Goal: Task Accomplishment & Management: Manage account settings

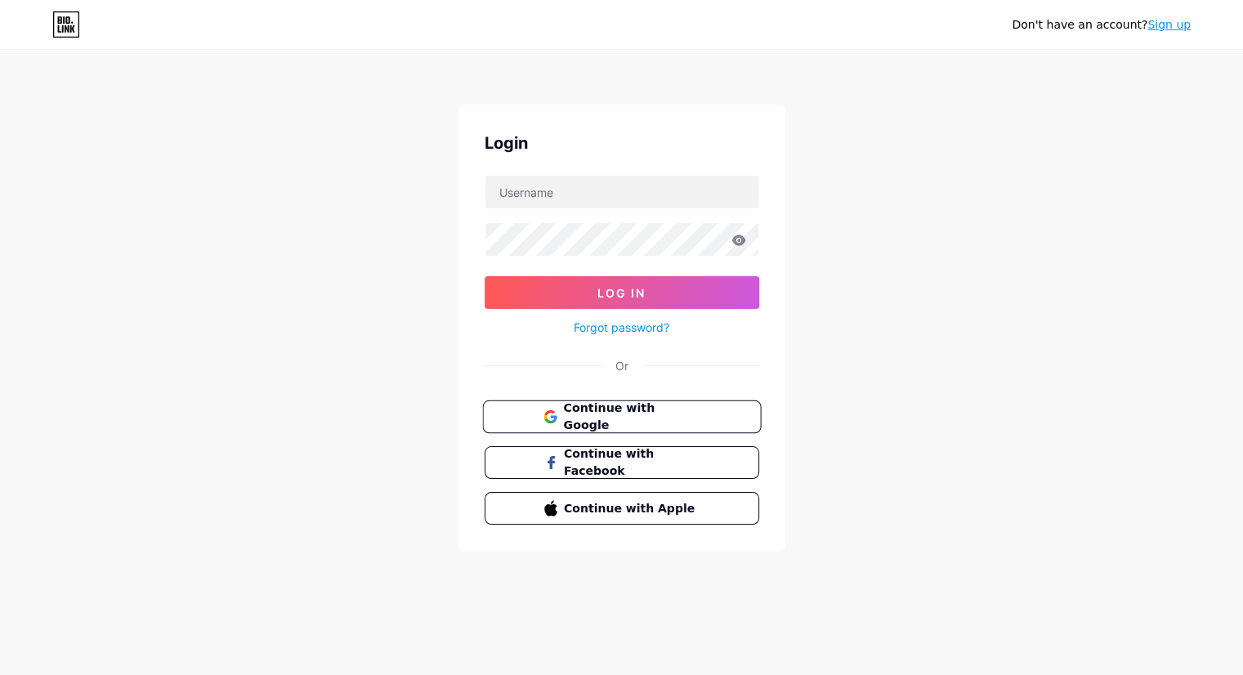
click at [628, 414] on span "Continue with Google" at bounding box center [631, 417] width 137 height 35
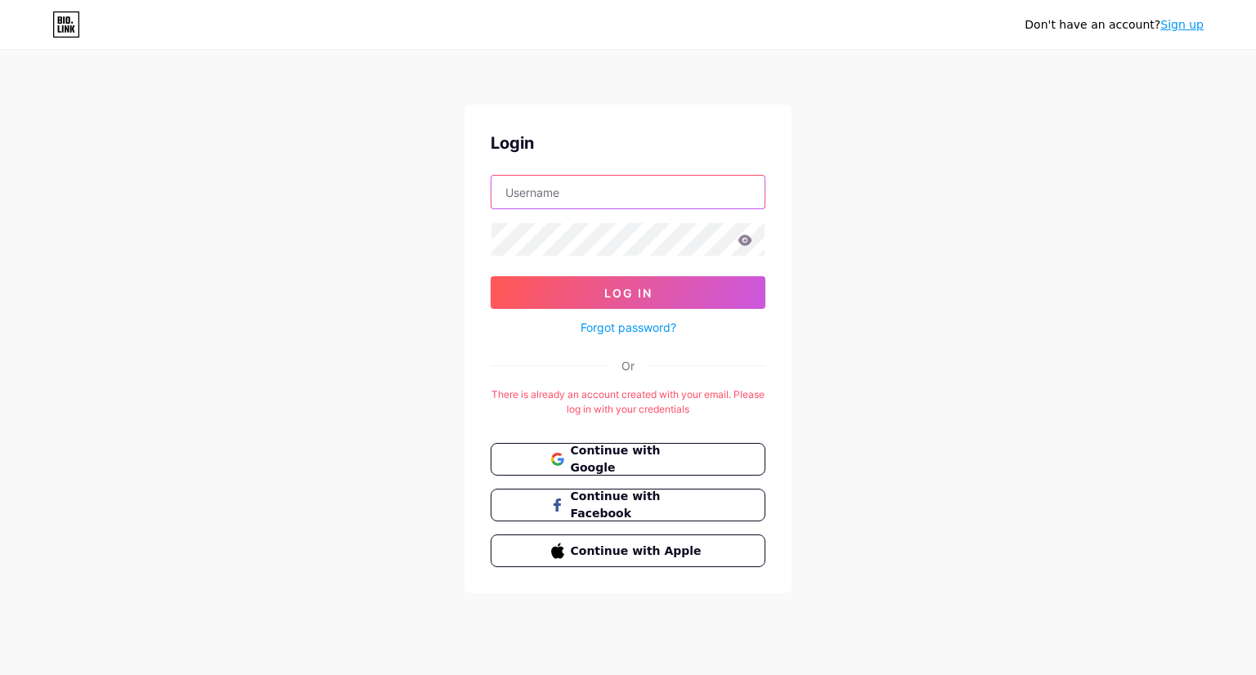
click at [597, 181] on input "text" at bounding box center [627, 192] width 273 height 33
click at [813, 226] on div "Don't have an account? Sign up Login Log In Forgot password? Or There is alread…" at bounding box center [628, 323] width 1256 height 646
click at [653, 456] on span "Continue with Google" at bounding box center [637, 459] width 137 height 35
click at [939, 320] on div "Don't have an account? Sign up Login Log In Forgot password? Or There is alread…" at bounding box center [628, 323] width 1256 height 646
click at [631, 324] on link "Forgot password?" at bounding box center [628, 327] width 96 height 17
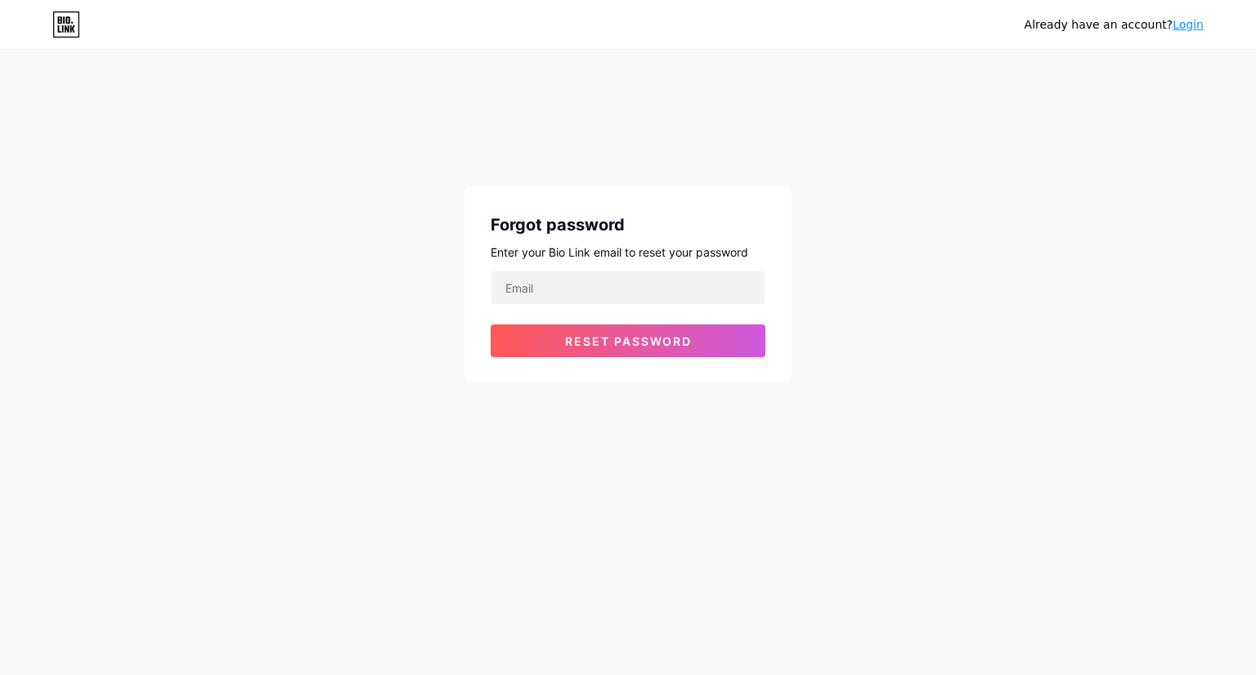
drag, startPoint x: 908, startPoint y: 214, endPoint x: 714, endPoint y: 269, distance: 201.3
click at [908, 214] on div "Already have an account? Login Forgot password Enter your Bio Link email to res…" at bounding box center [628, 218] width 1256 height 436
click at [554, 302] on input "email" at bounding box center [627, 287] width 273 height 33
paste input "[EMAIL_ADDRESS][DOMAIN_NAME]"
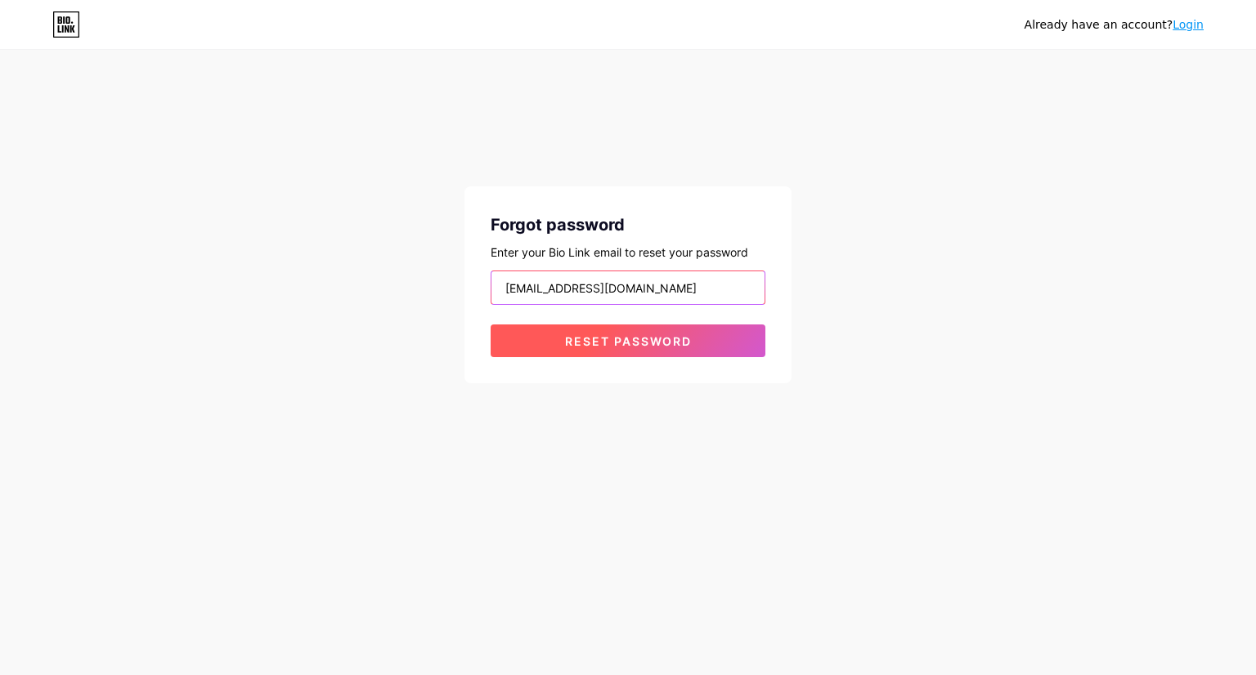
type input "[EMAIL_ADDRESS][DOMAIN_NAME]"
click at [580, 339] on span "Reset password" at bounding box center [628, 341] width 127 height 14
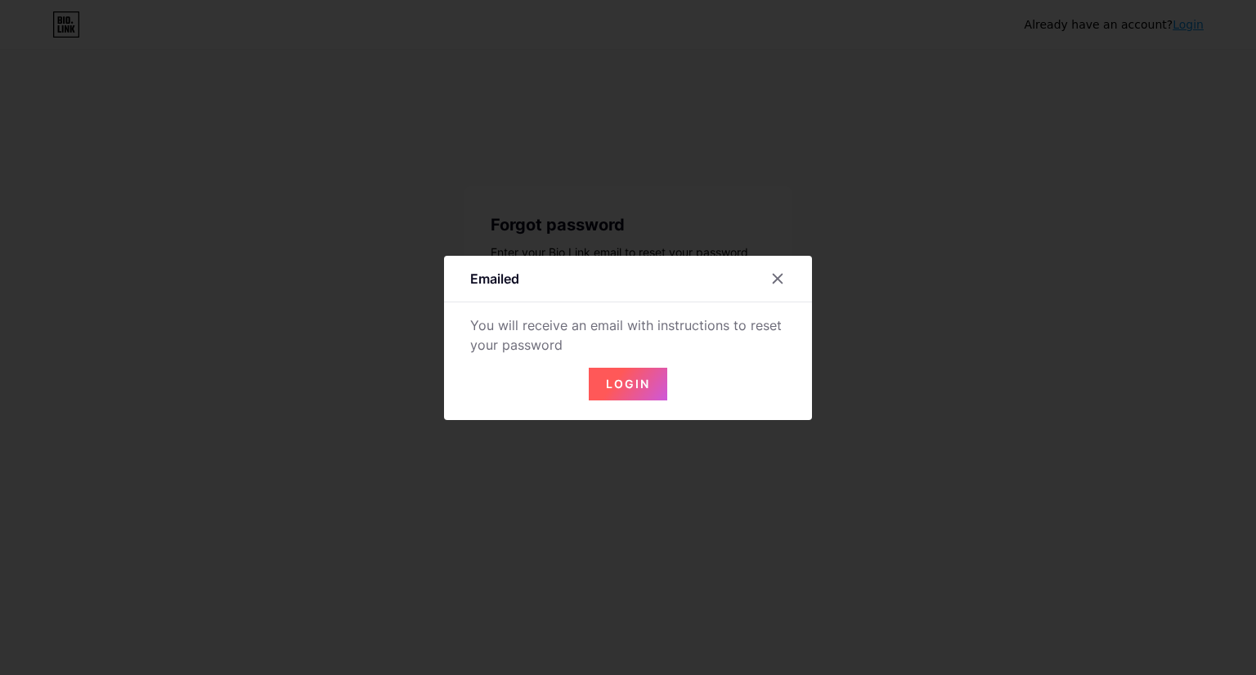
click at [657, 388] on button "Login" at bounding box center [628, 384] width 78 height 33
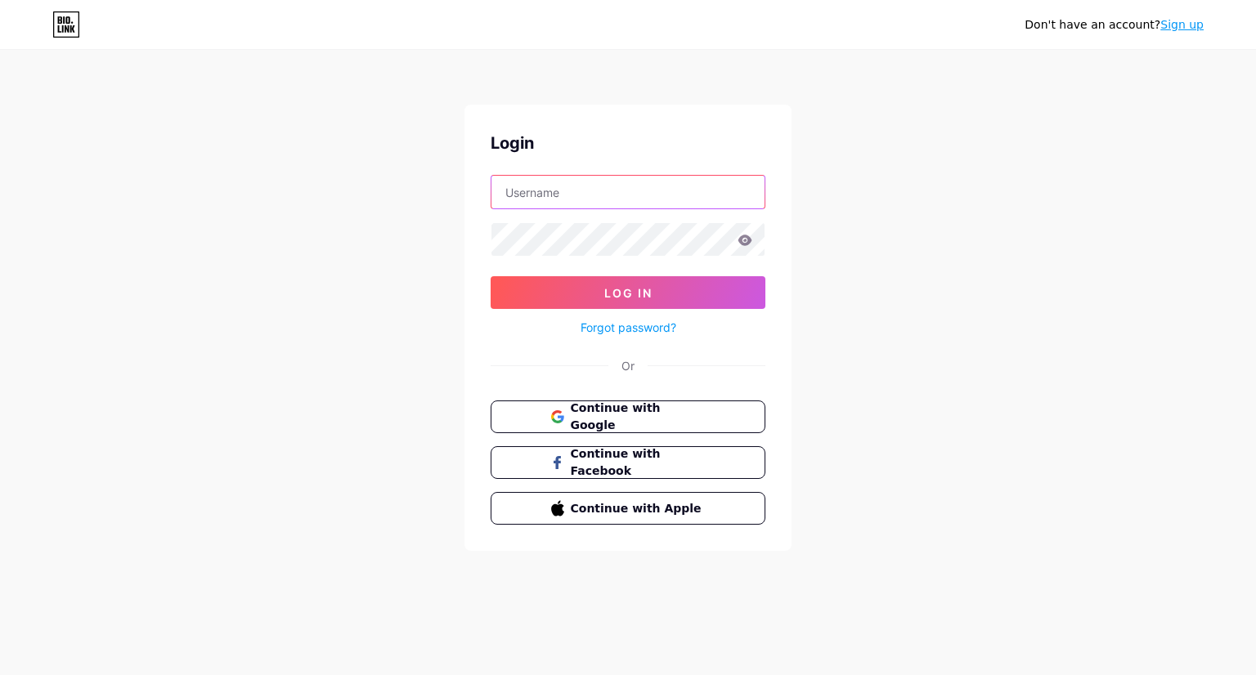
click at [614, 181] on input "text" at bounding box center [627, 192] width 273 height 33
type input "[EMAIL_ADDRESS][DOMAIN_NAME]"
click at [945, 220] on div "Don't have an account? Sign up Login [EMAIL_ADDRESS][DOMAIN_NAME] Log In Forgot…" at bounding box center [628, 301] width 1256 height 603
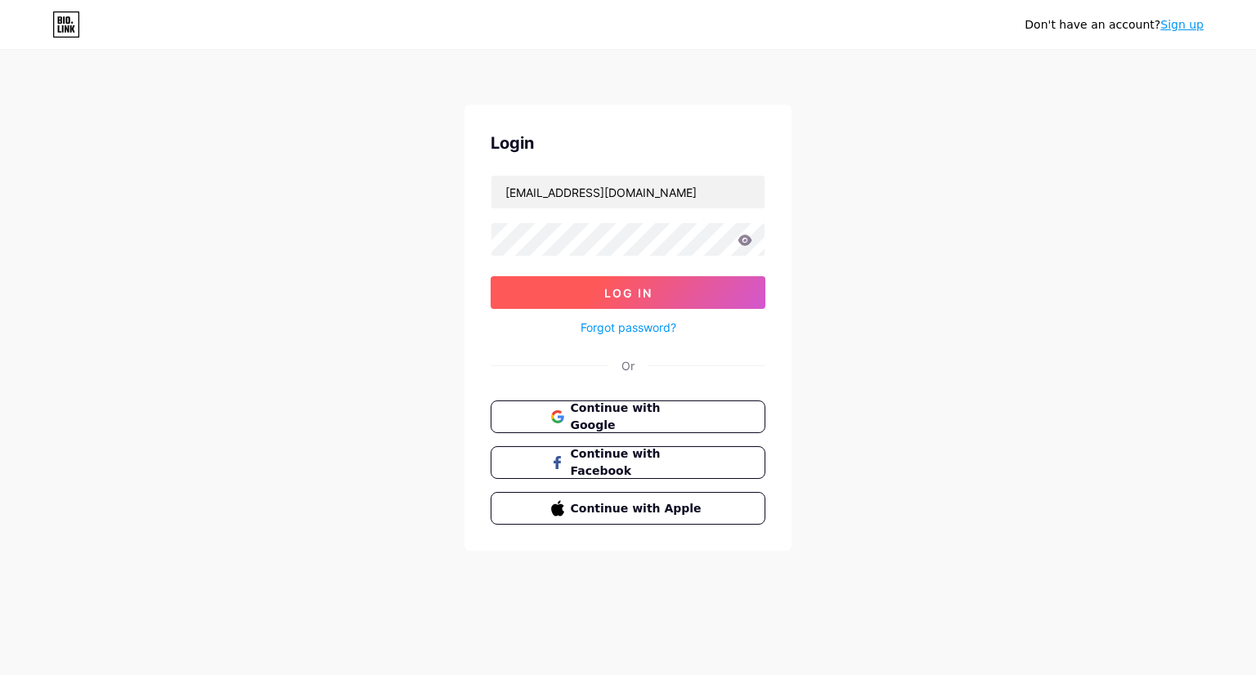
click at [608, 289] on span "Log In" at bounding box center [628, 293] width 48 height 14
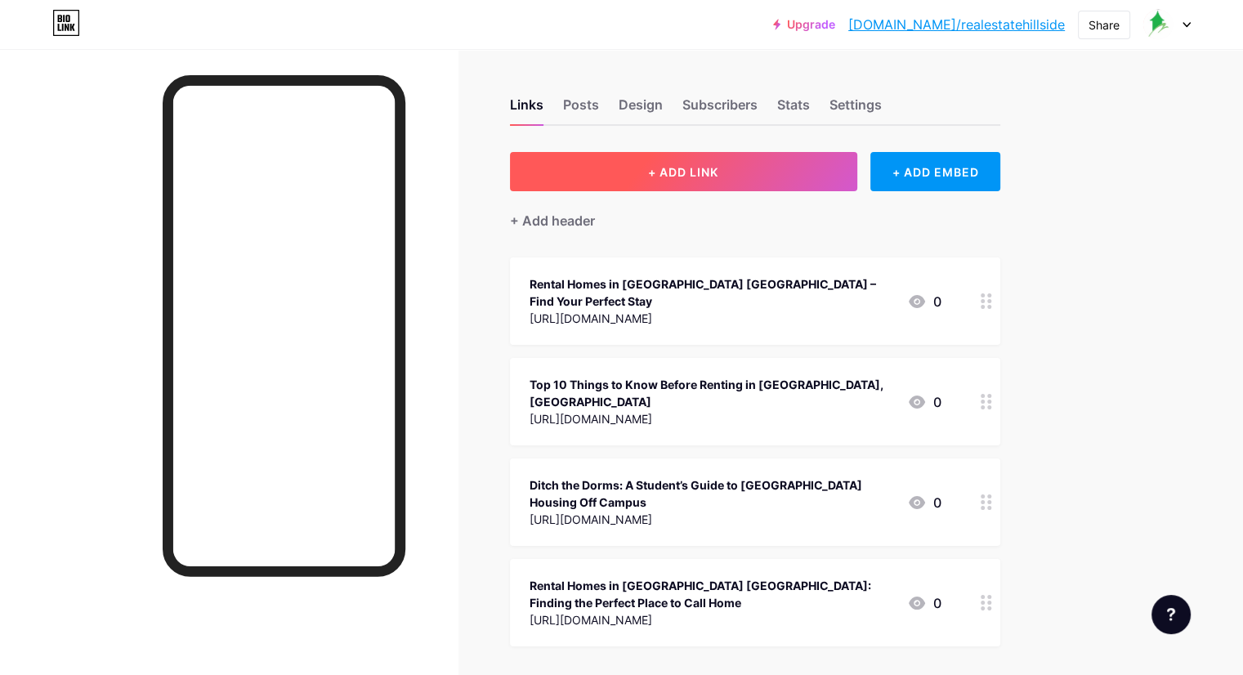
click at [811, 172] on button "+ ADD LINK" at bounding box center [683, 171] width 347 height 39
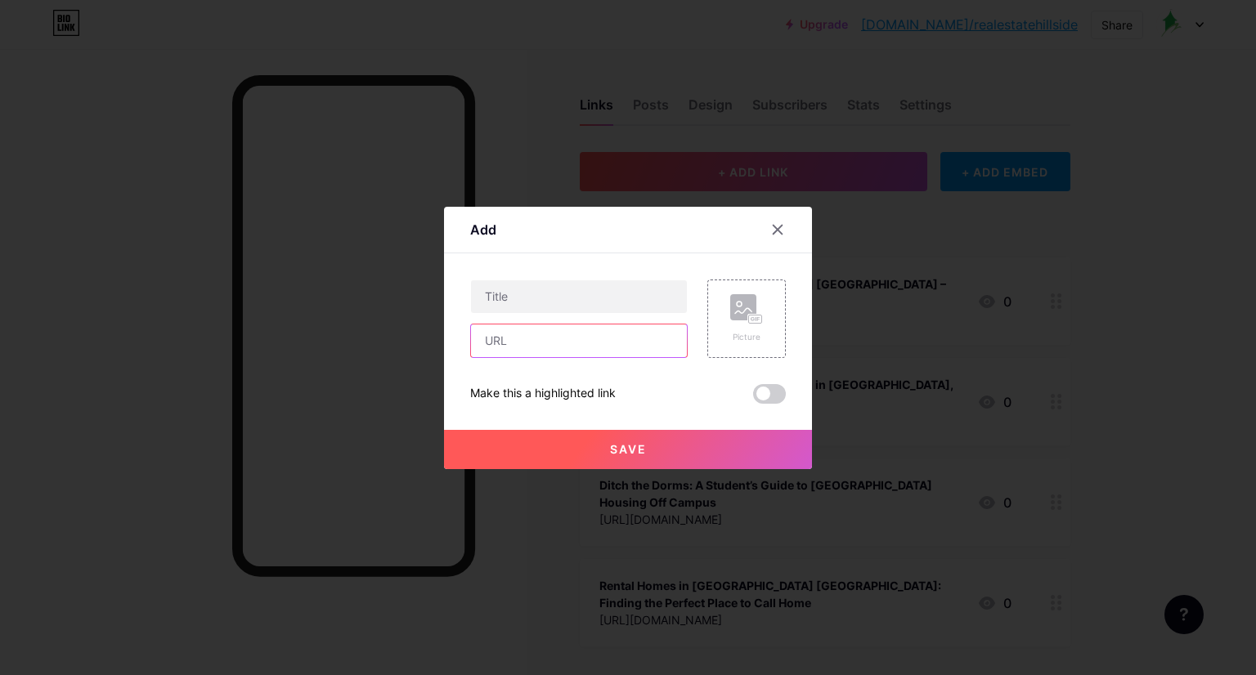
click at [562, 339] on input "text" at bounding box center [579, 341] width 216 height 33
paste input "[URL][DOMAIN_NAME]"
type input "[URL][DOMAIN_NAME]"
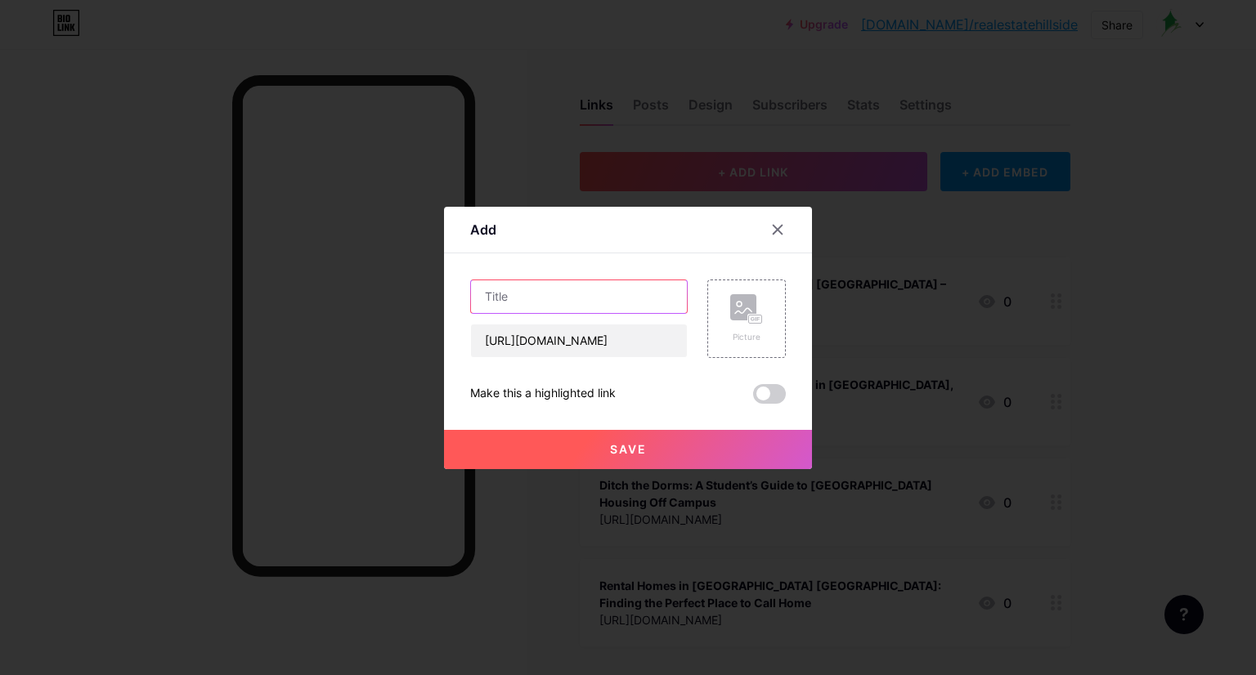
click at [582, 285] on input "text" at bounding box center [579, 296] width 216 height 33
paste input "Finding the Best Faculty and Rental Housing in [GEOGRAPHIC_DATA], [GEOGRAPHIC_D…"
type input "Finding the Best Faculty and Rental Housing in [GEOGRAPHIC_DATA], [GEOGRAPHIC_D…"
click at [664, 450] on button "Save" at bounding box center [628, 449] width 368 height 39
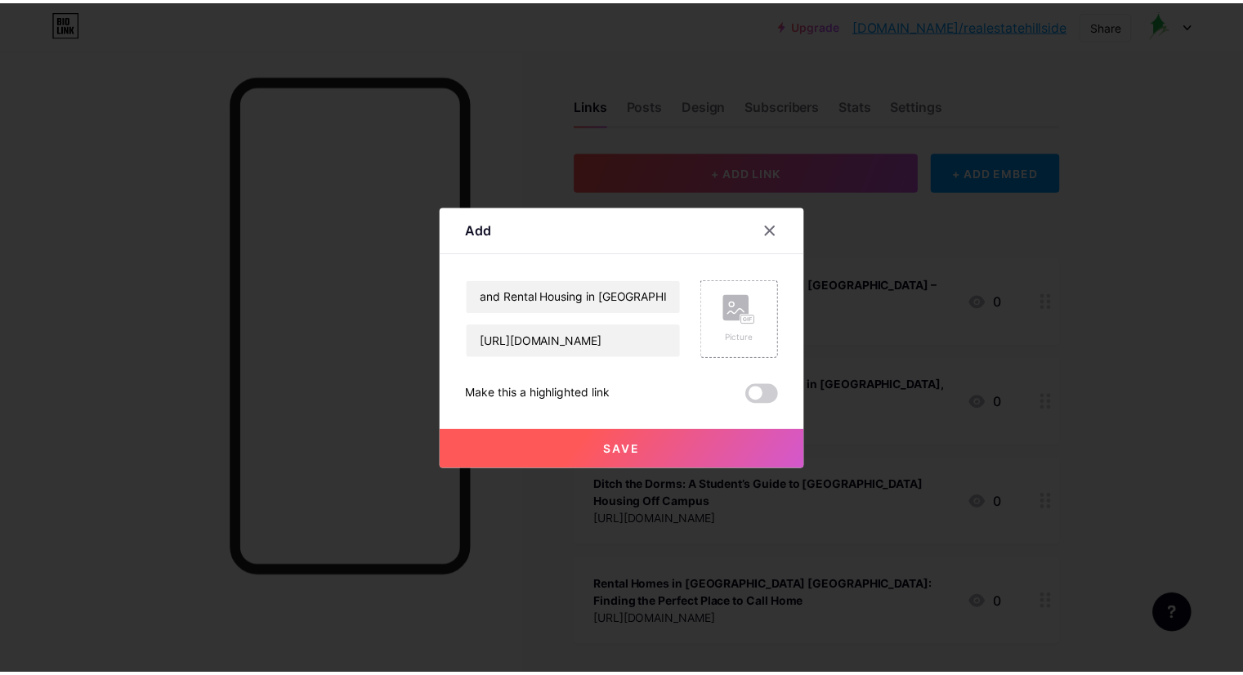
scroll to position [0, 0]
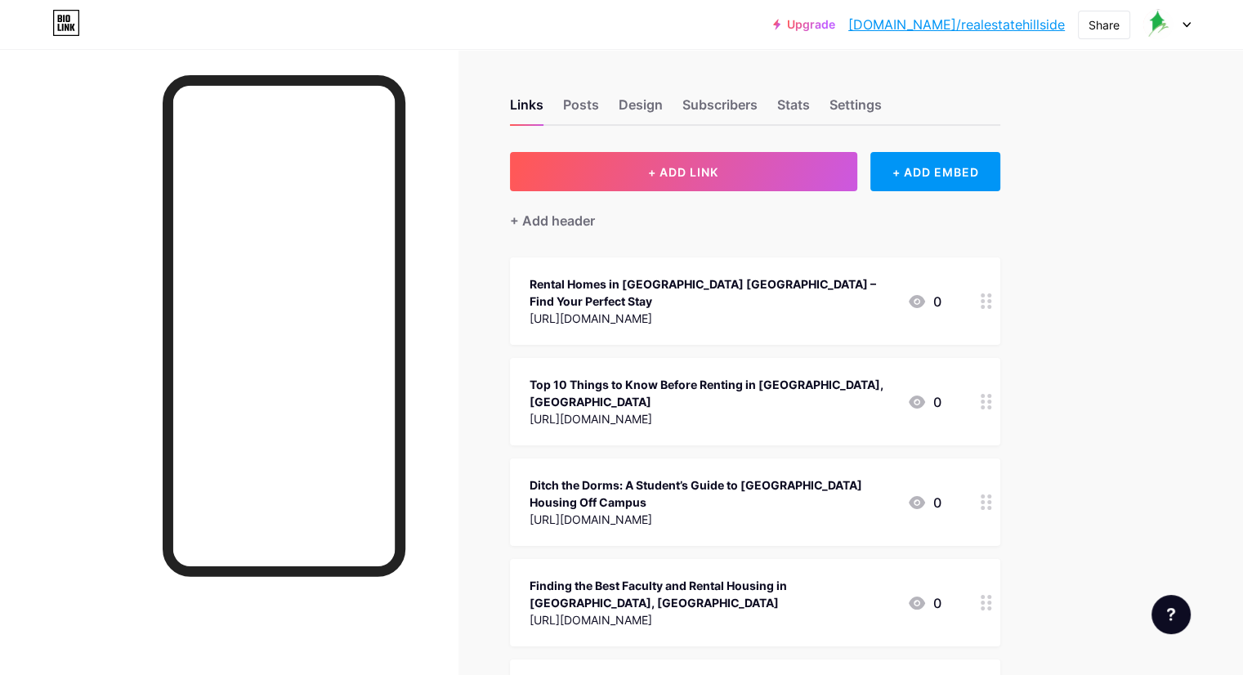
click at [1001, 24] on link "[DOMAIN_NAME]/realestatehillside" at bounding box center [957, 25] width 217 height 20
click at [985, 305] on circle at bounding box center [983, 307] width 4 height 4
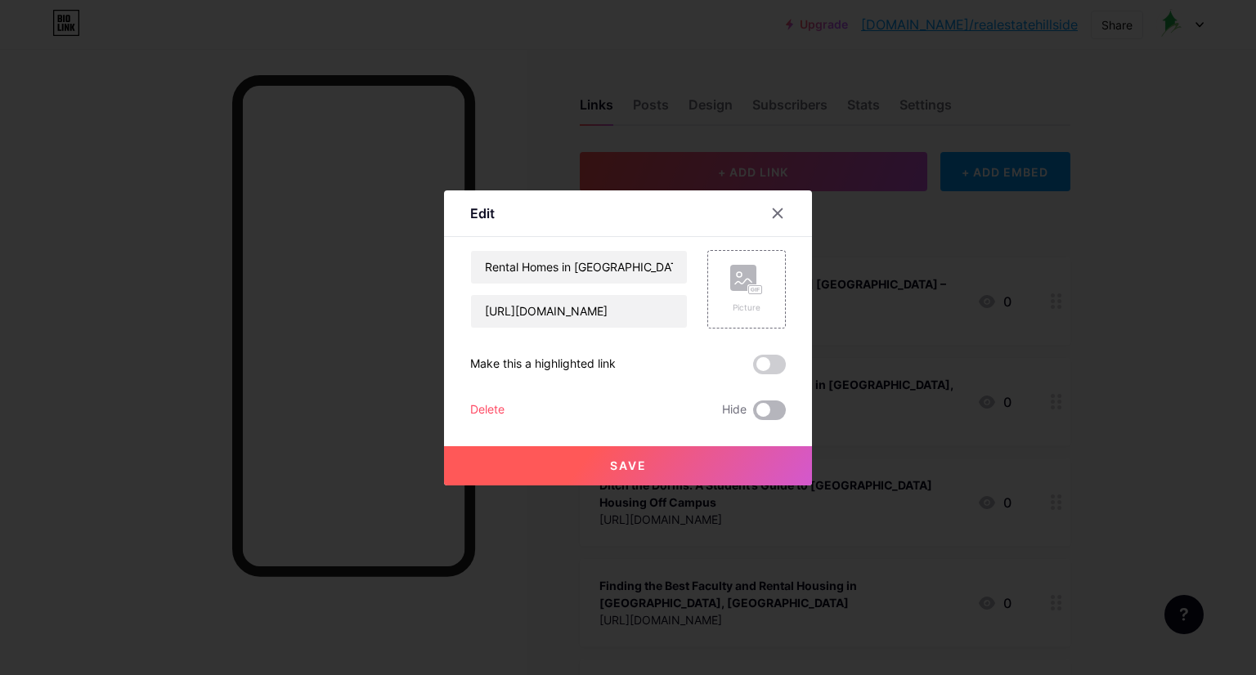
click at [775, 408] on span at bounding box center [769, 411] width 33 height 20
click at [753, 414] on input "checkbox" at bounding box center [753, 414] width 0 height 0
click at [759, 410] on span at bounding box center [769, 411] width 33 height 20
click at [753, 414] on input "checkbox" at bounding box center [753, 414] width 0 height 0
click at [773, 364] on span at bounding box center [769, 365] width 33 height 20
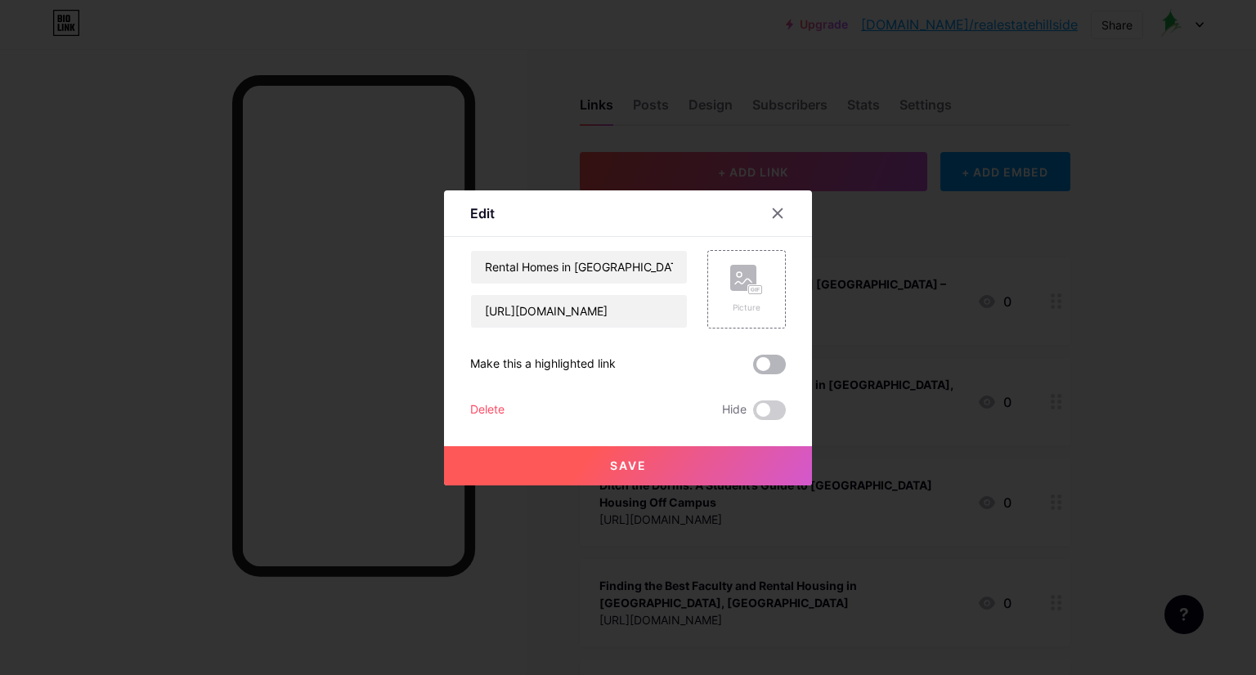
click at [753, 369] on input "checkbox" at bounding box center [753, 369] width 0 height 0
click at [638, 451] on button "Save" at bounding box center [628, 465] width 368 height 39
